Goal: Find specific page/section

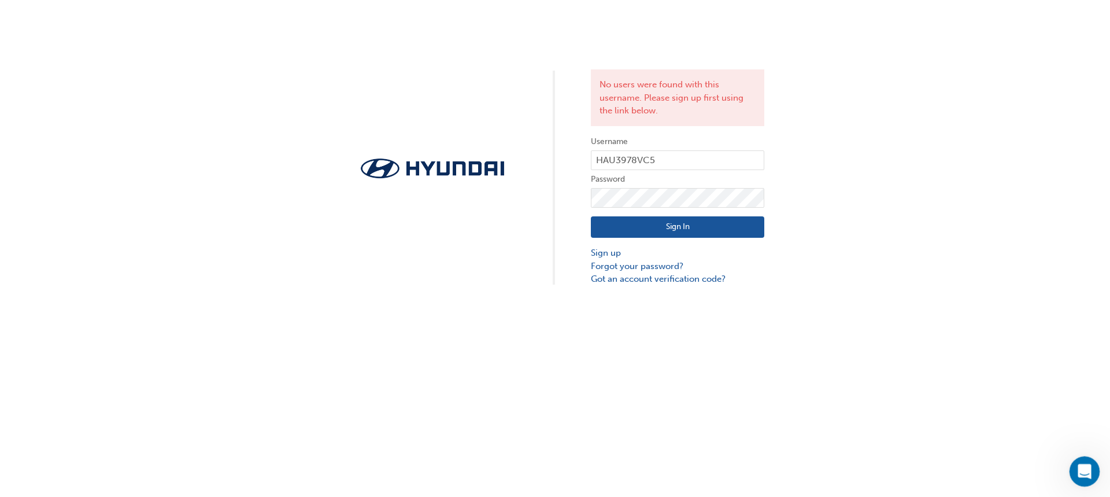
click at [1078, 463] on icon "Open Intercom Messenger" at bounding box center [1083, 469] width 19 height 19
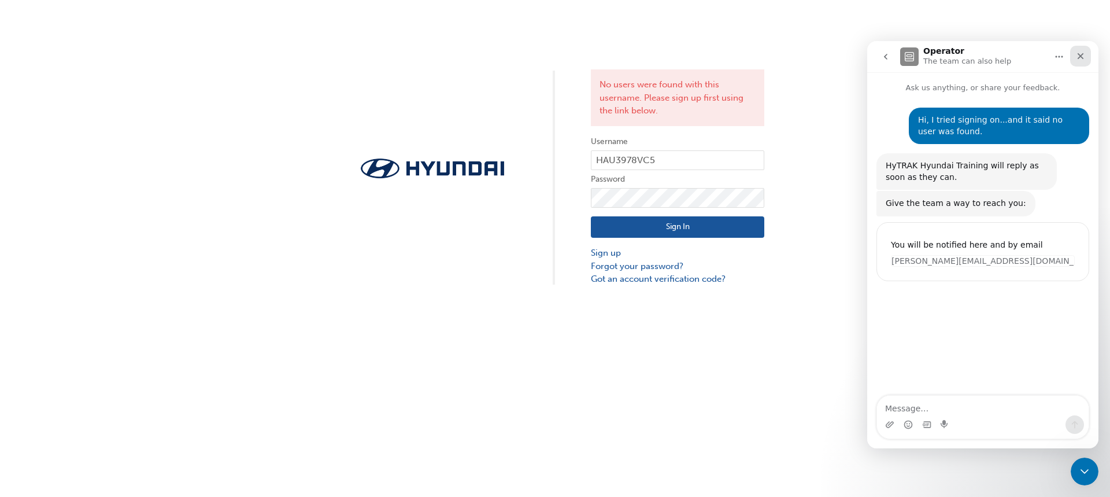
click at [1083, 54] on icon "Close" at bounding box center [1080, 55] width 9 height 9
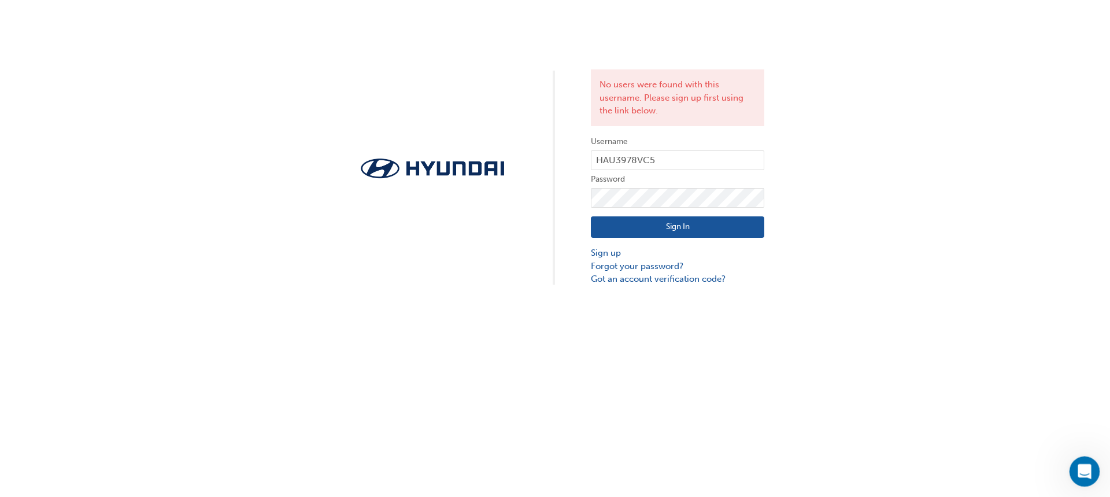
click at [1082, 476] on icon "Open Intercom Messenger" at bounding box center [1083, 469] width 19 height 19
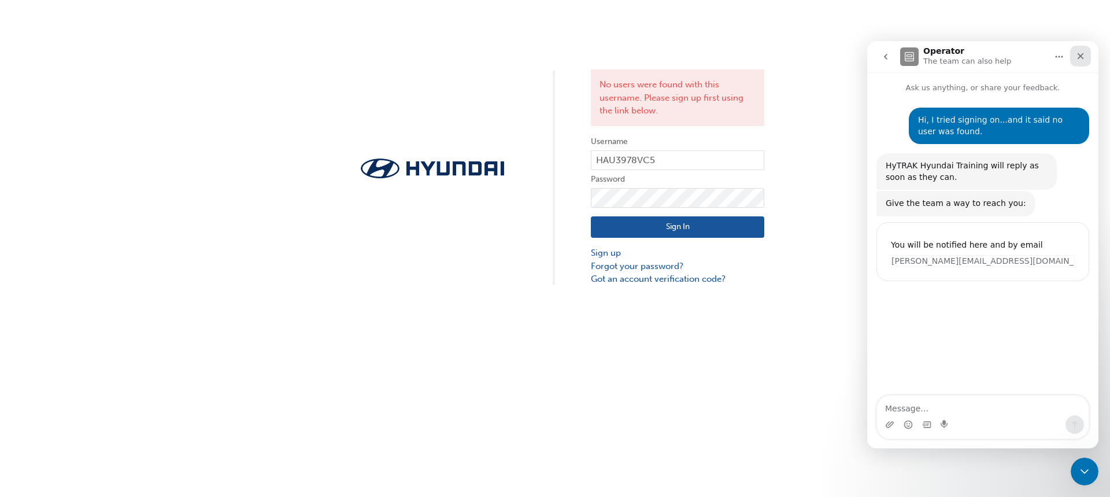
drag, startPoint x: 1078, startPoint y: 57, endPoint x: 1945, endPoint y: 97, distance: 868.5
click at [1078, 57] on icon "Close" at bounding box center [1080, 55] width 9 height 9
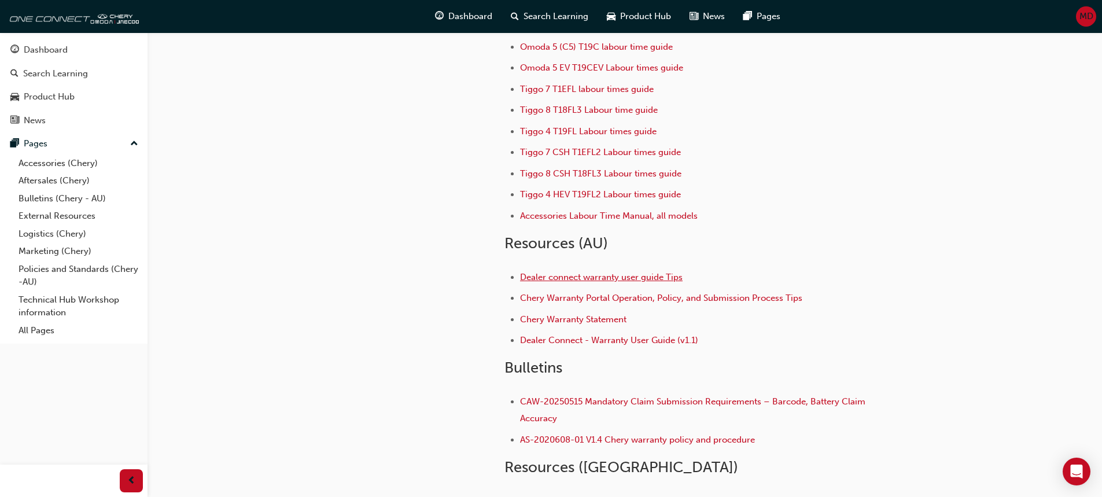
scroll to position [116, 0]
